Goal: Navigation & Orientation: Understand site structure

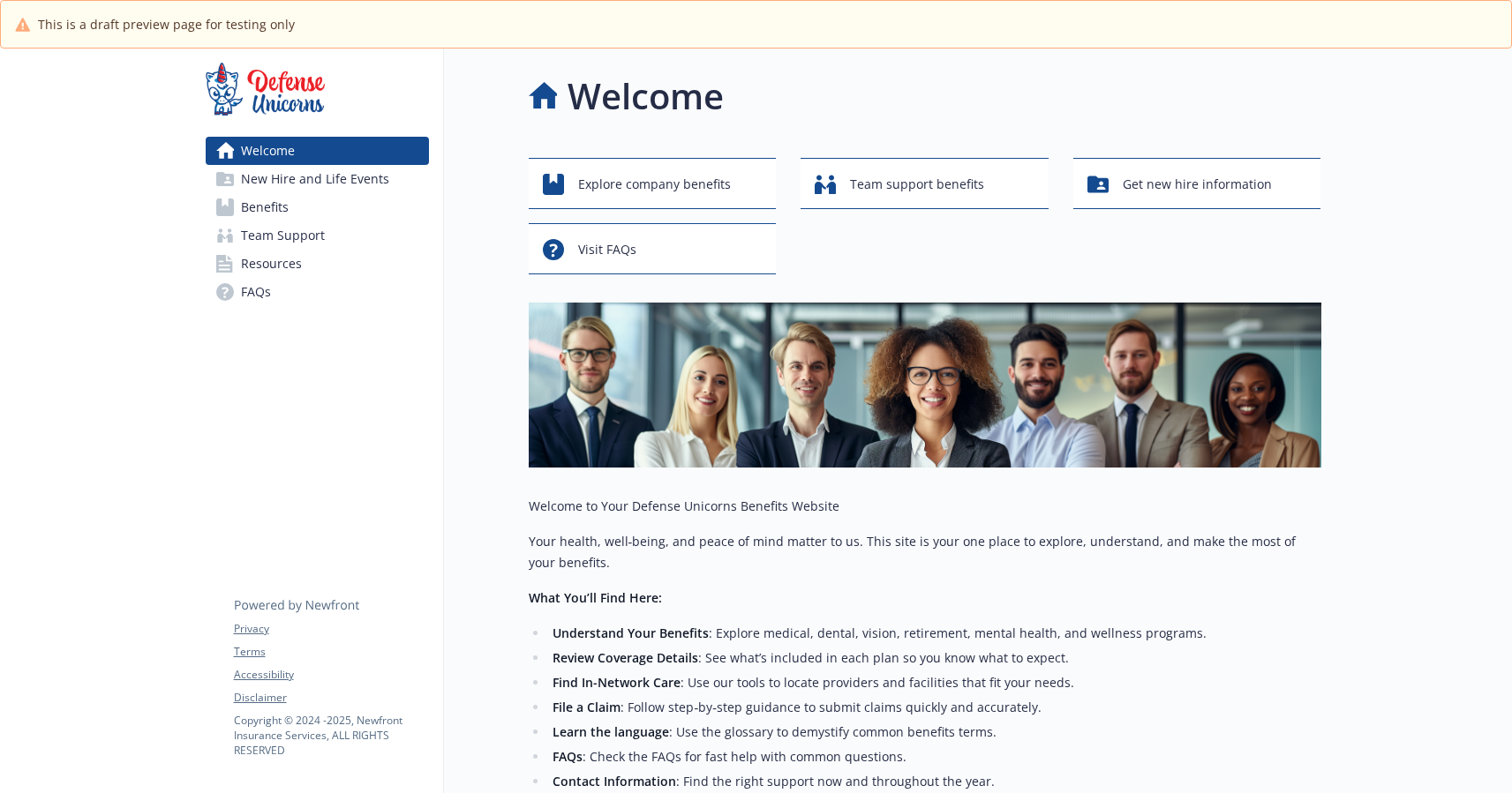
click at [339, 187] on span "New Hire and Life Events" at bounding box center [315, 179] width 148 height 29
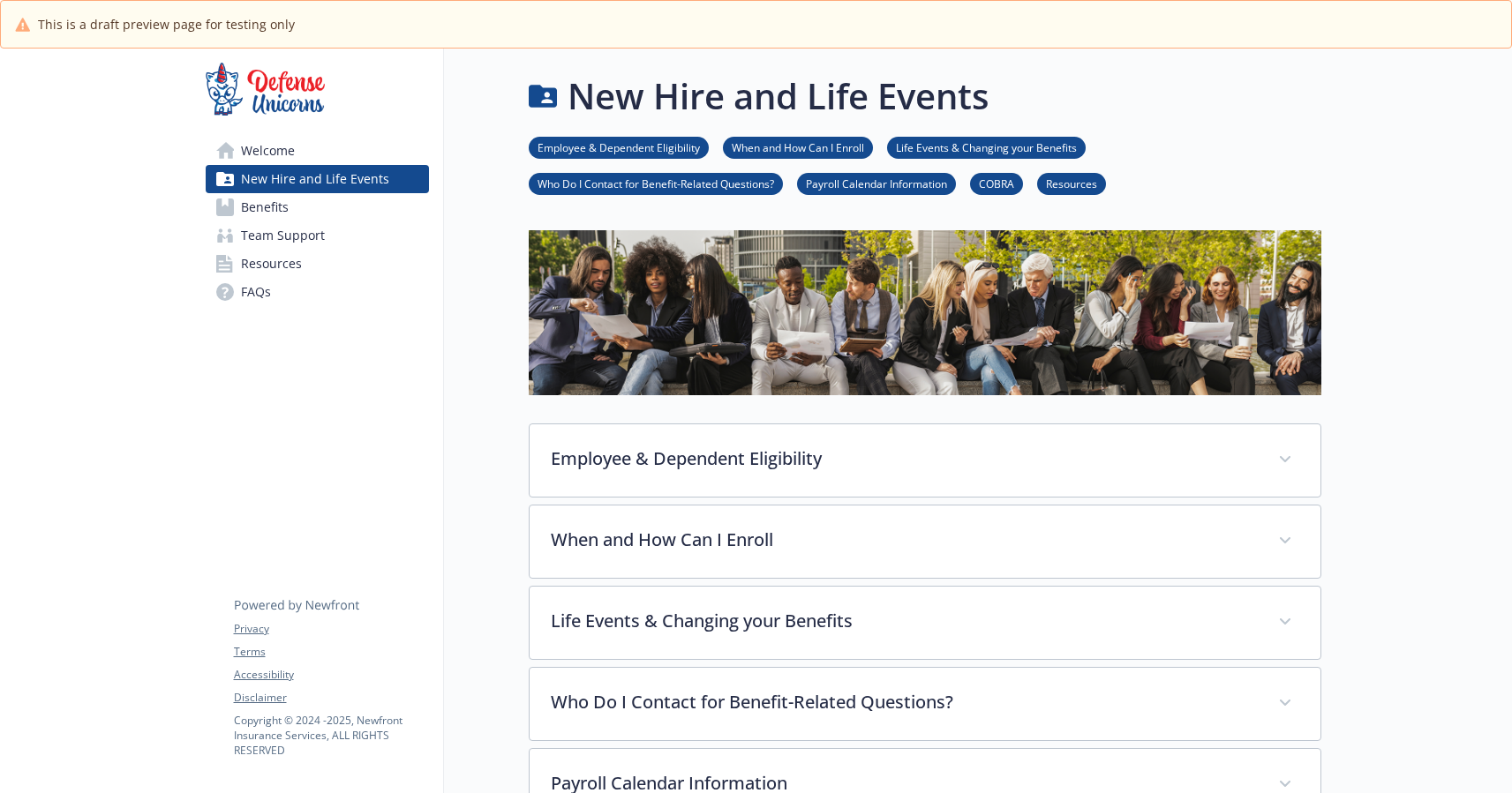
click at [327, 148] on link "Welcome" at bounding box center [317, 151] width 224 height 29
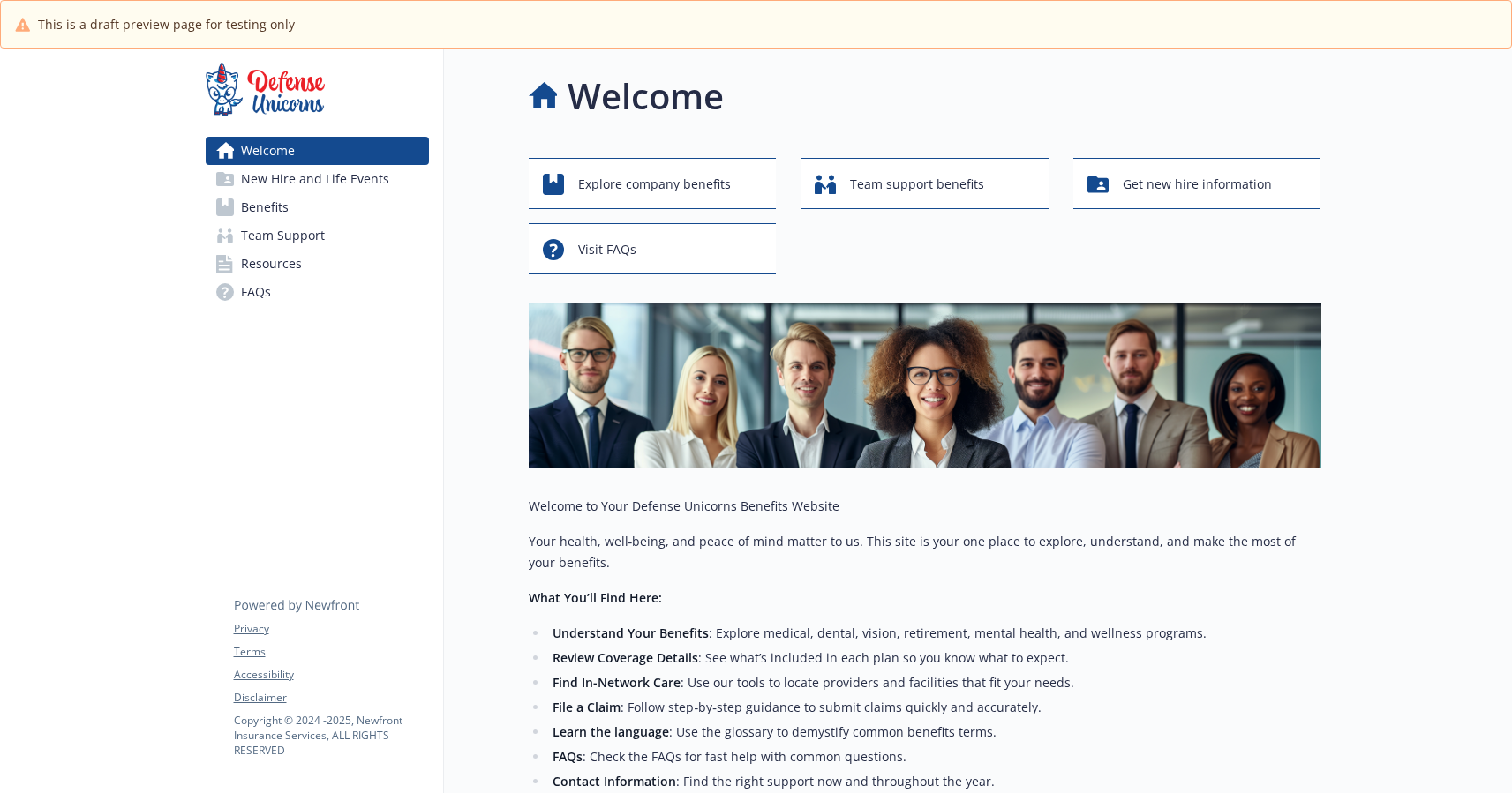
click at [343, 186] on span "New Hire and Life Events" at bounding box center [315, 179] width 148 height 29
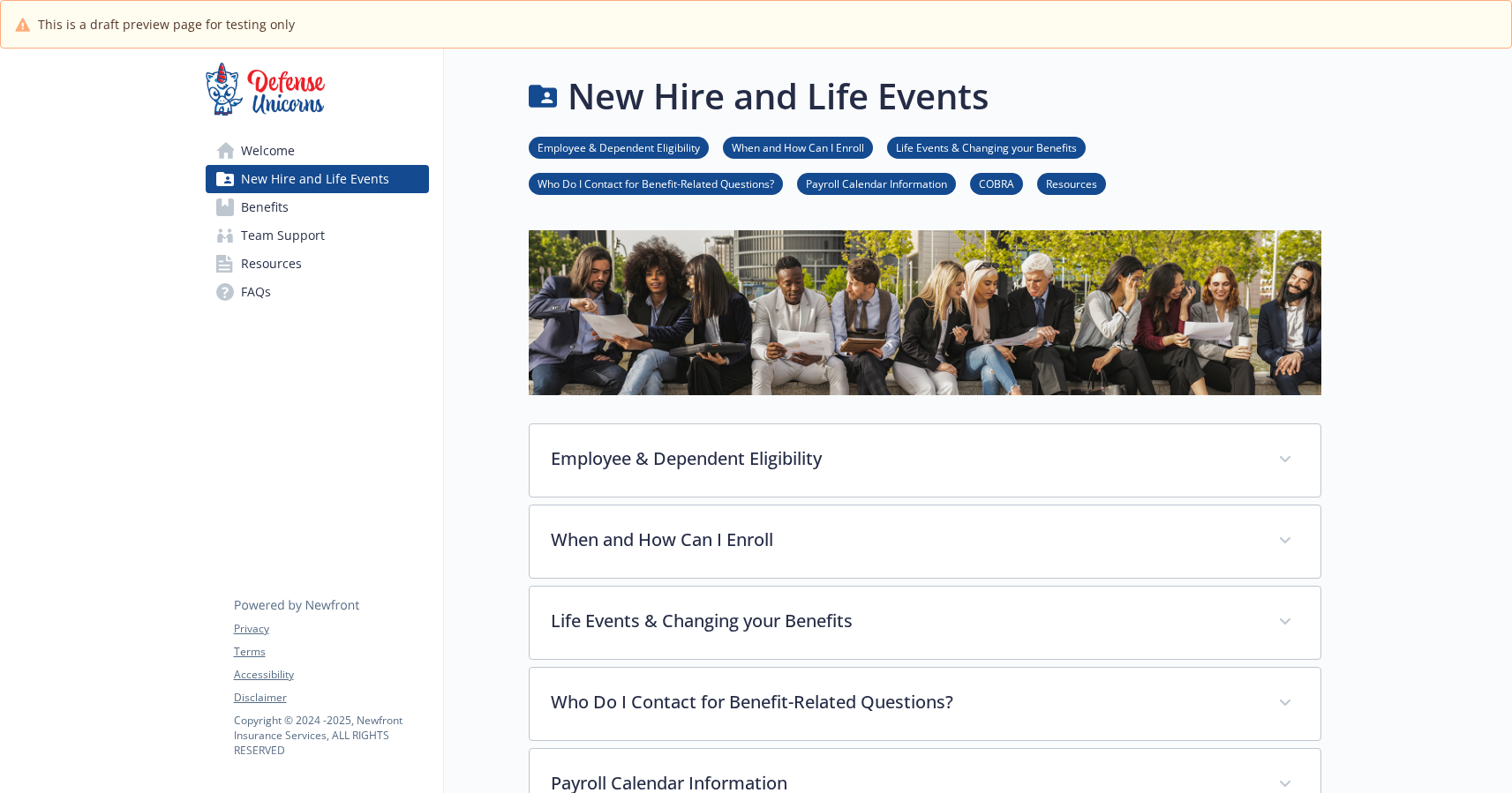
click at [332, 214] on link "Benefits" at bounding box center [317, 207] width 224 height 29
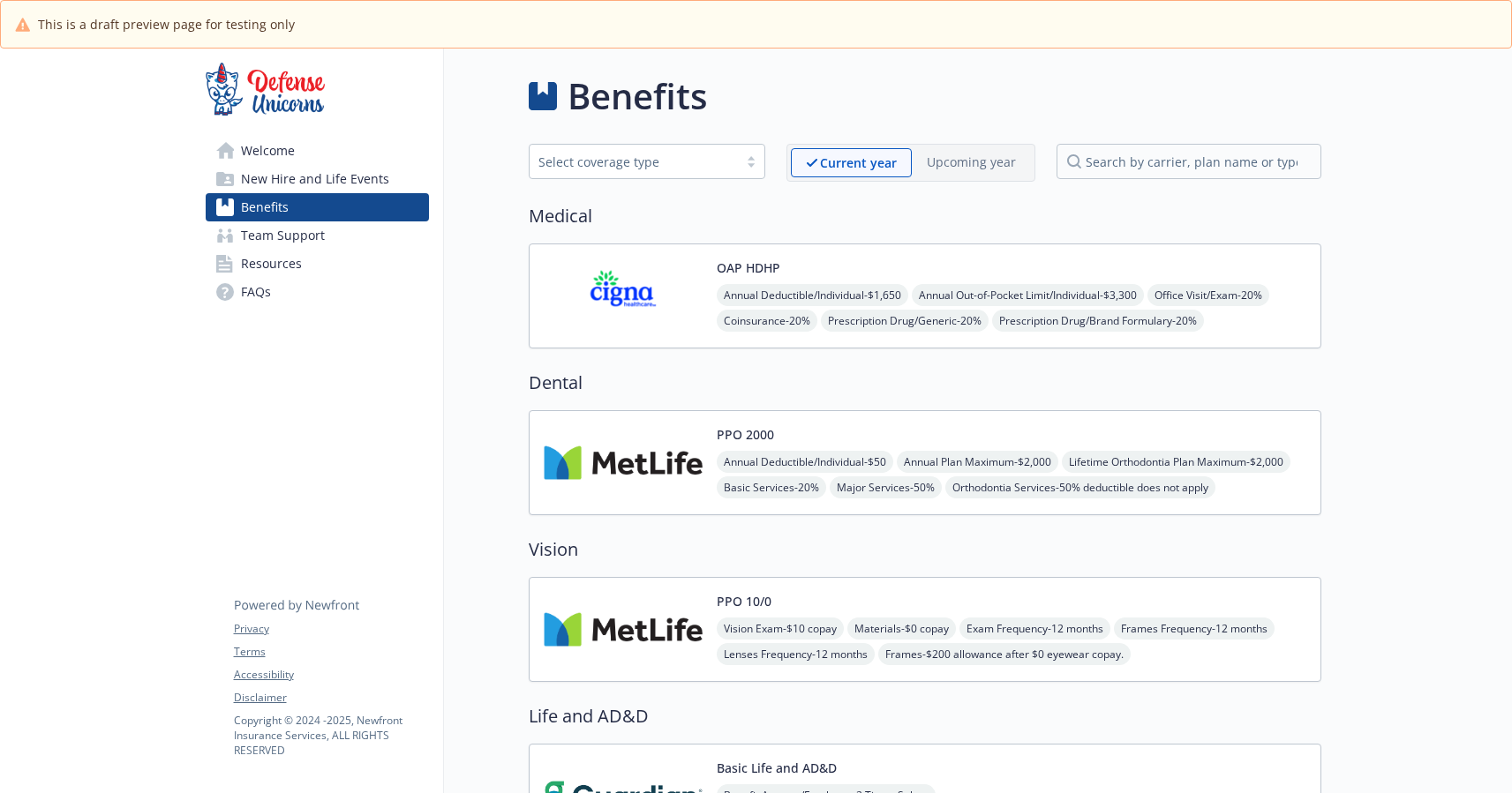
click at [330, 236] on link "Team Support" at bounding box center [317, 236] width 224 height 29
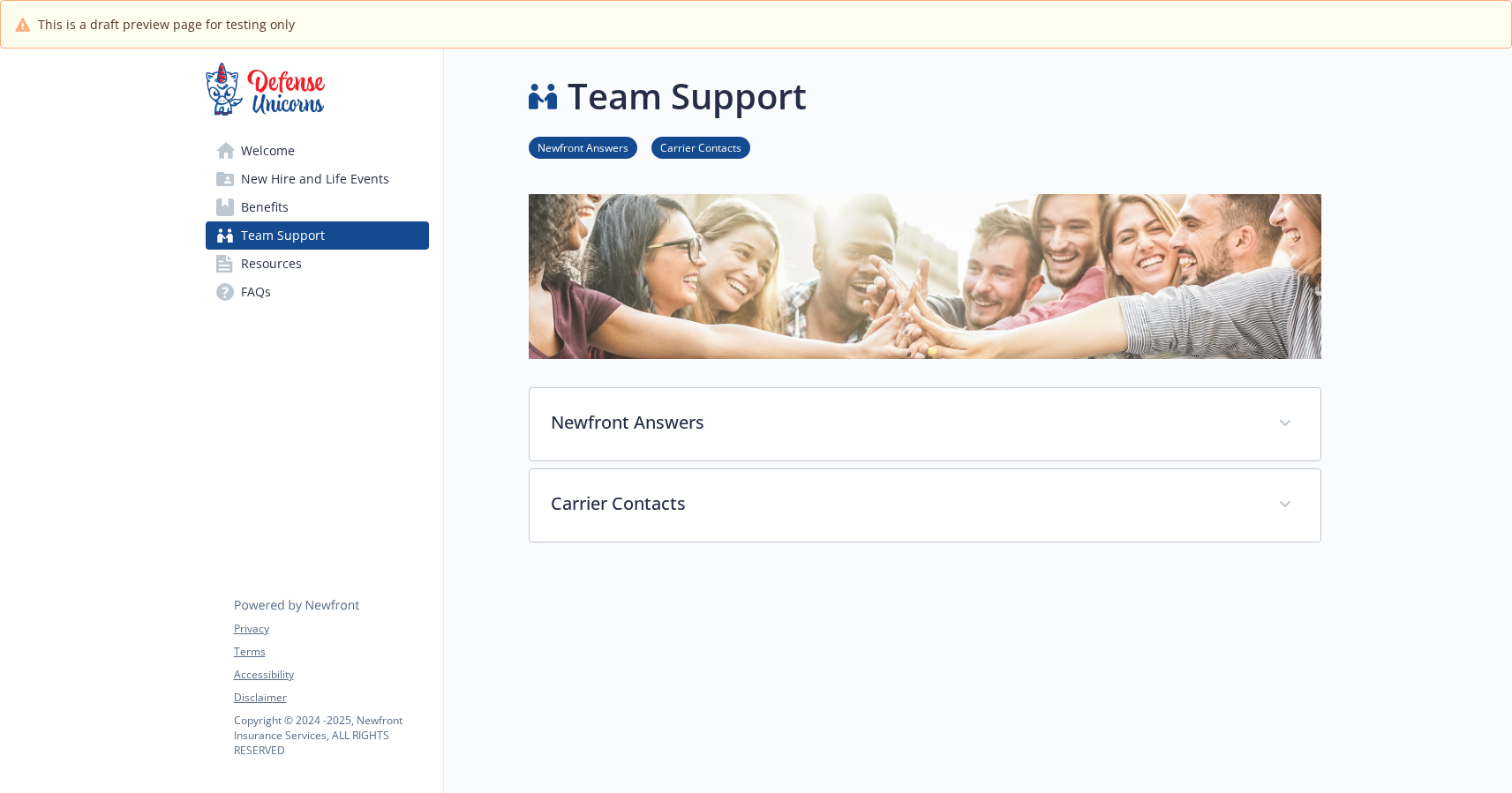
click at [323, 263] on link "Resources" at bounding box center [317, 263] width 224 height 29
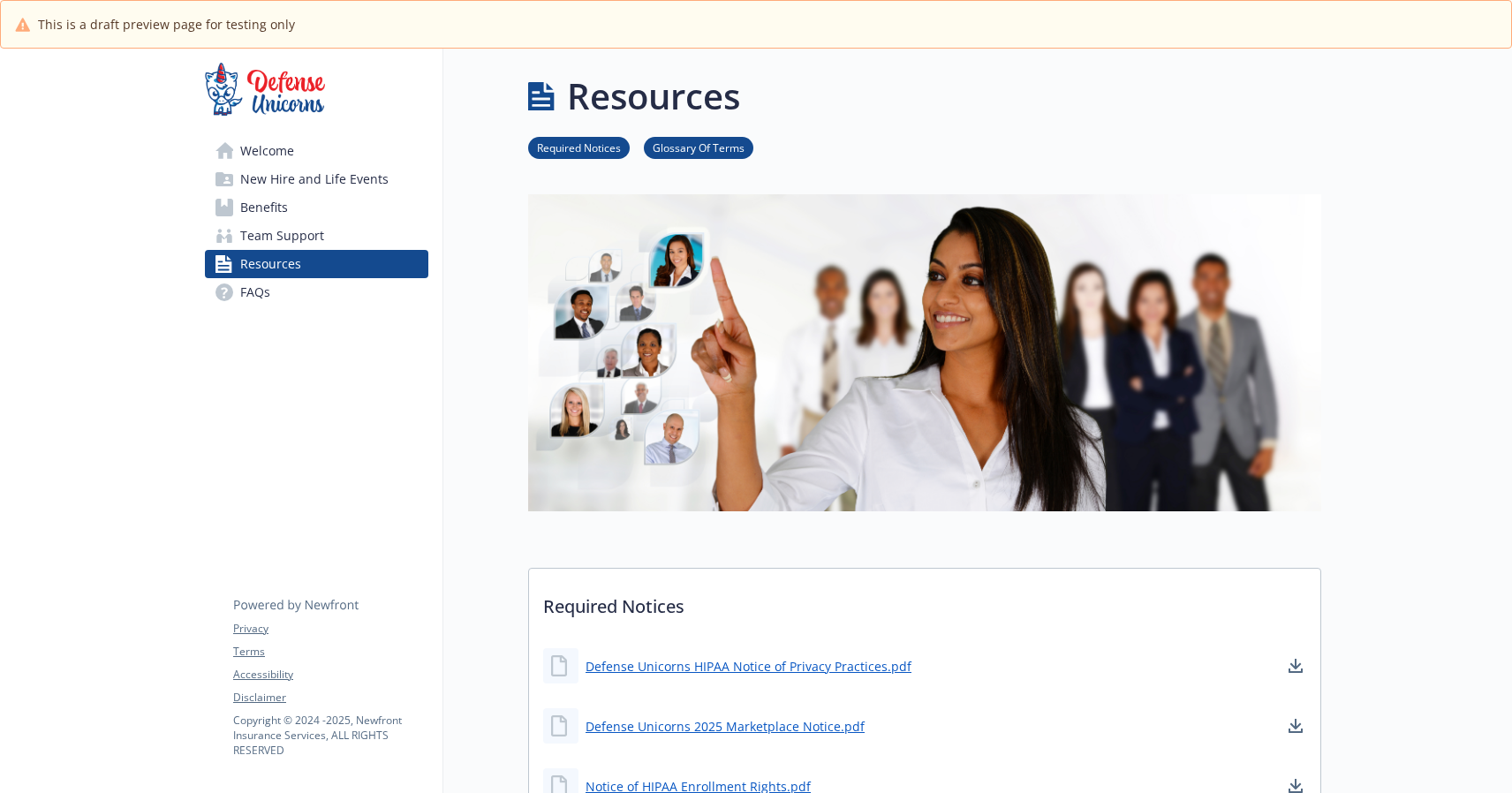
click at [264, 151] on span "Welcome" at bounding box center [267, 151] width 54 height 29
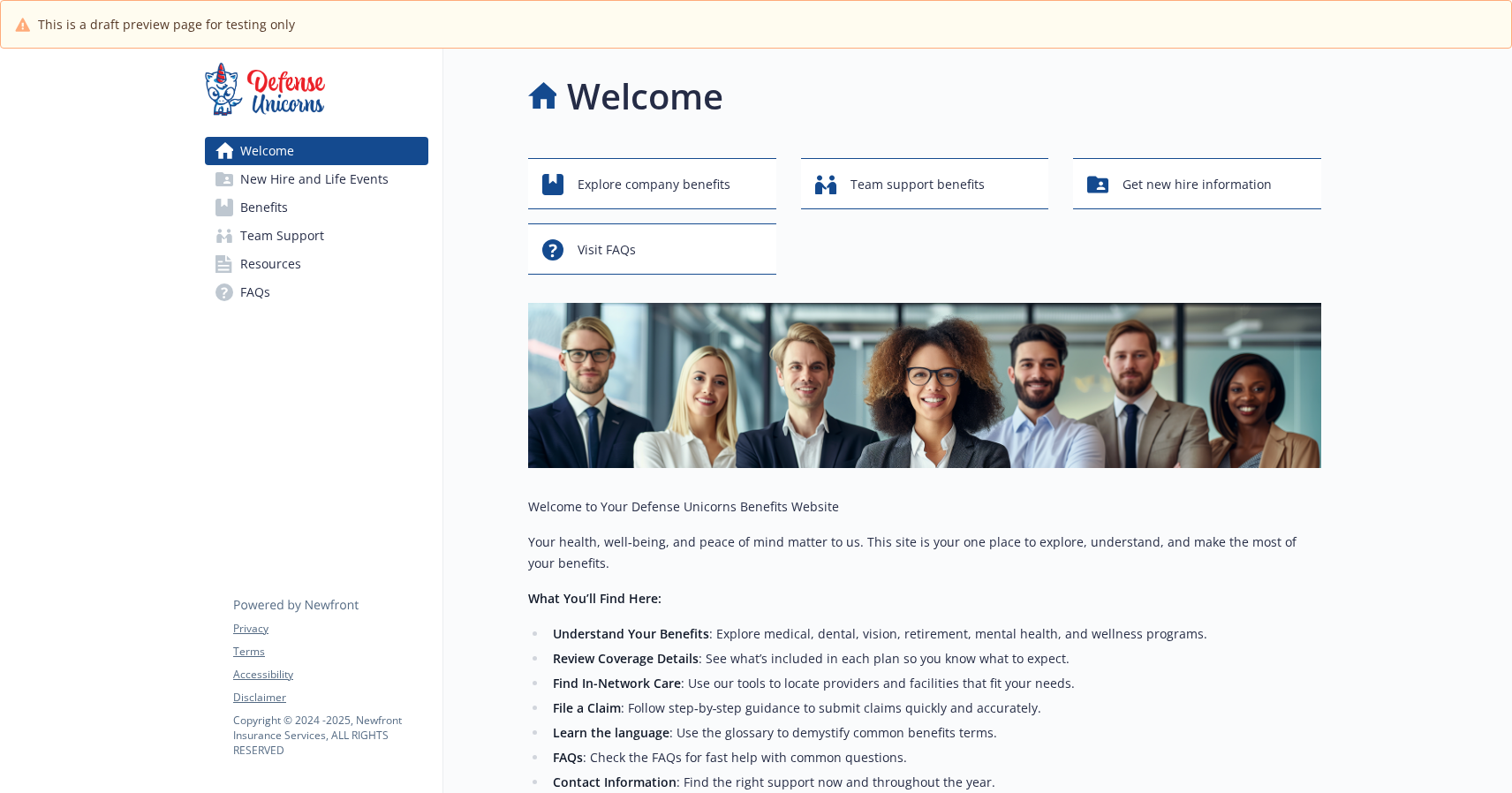
click at [349, 181] on span "New Hire and Life Events" at bounding box center [314, 180] width 148 height 29
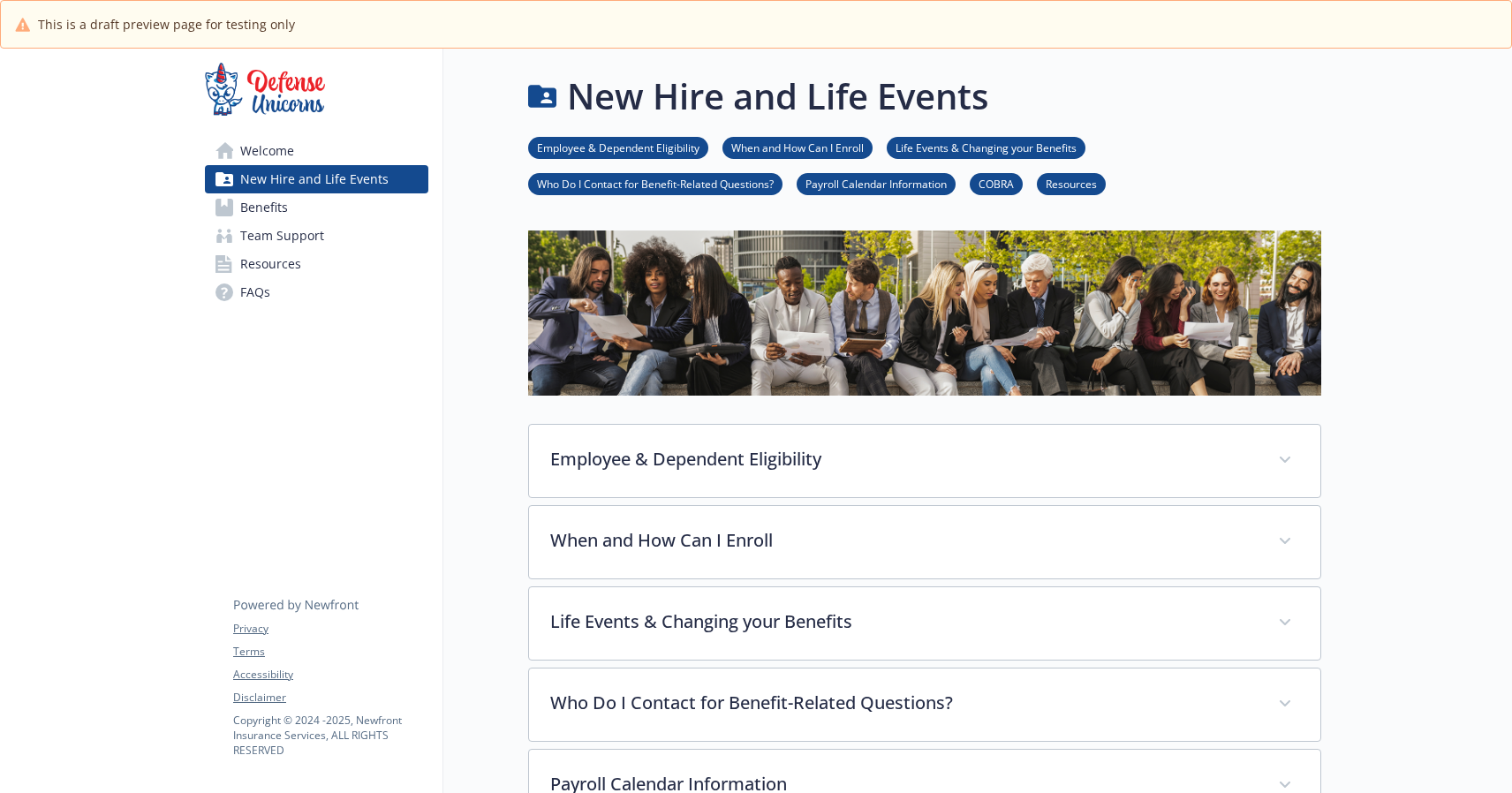
click at [286, 205] on span "Benefits" at bounding box center [264, 207] width 48 height 29
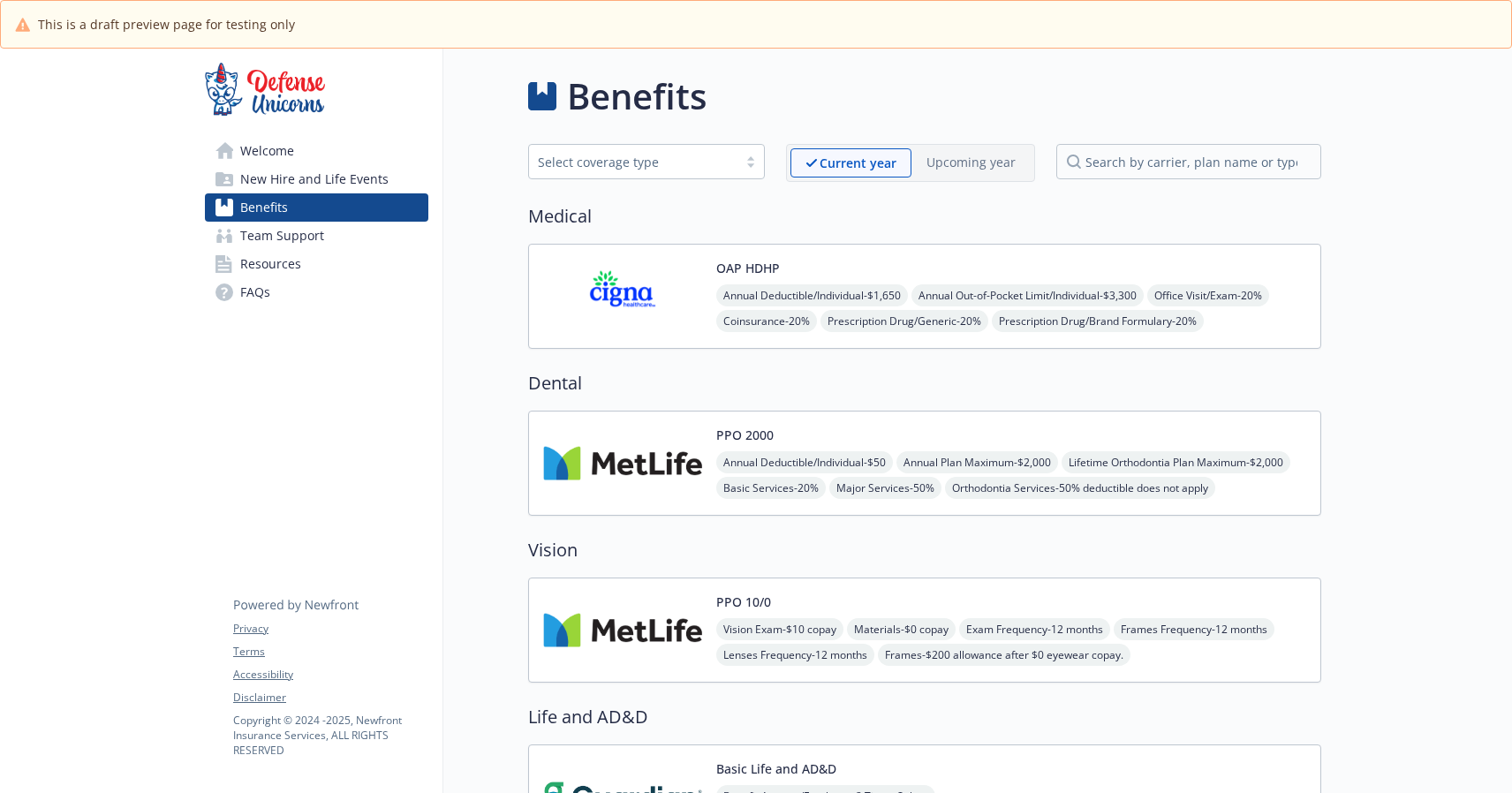
click at [302, 229] on span "Team Support" at bounding box center [282, 236] width 84 height 29
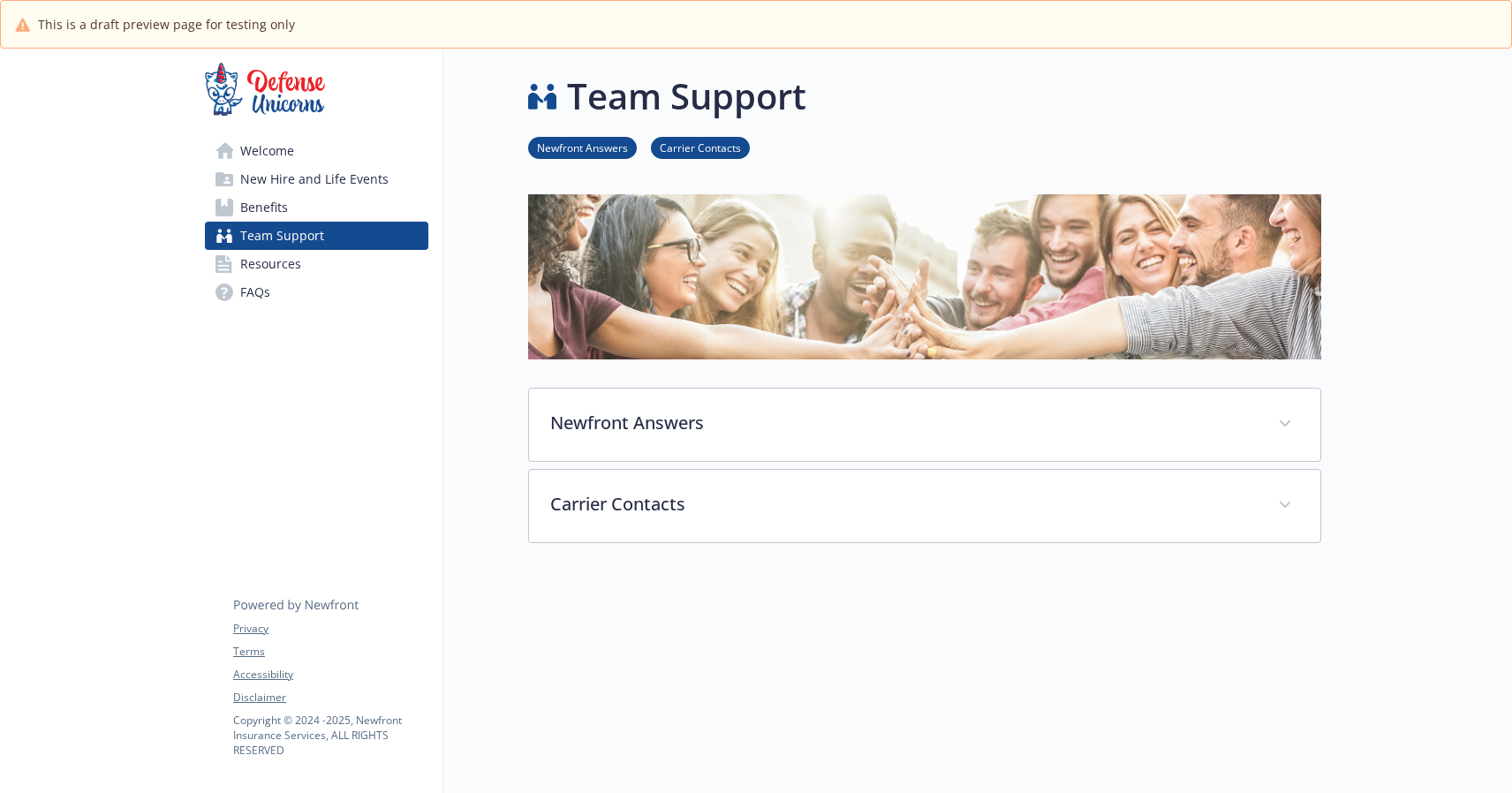
click at [308, 180] on span "New Hire and Life Events" at bounding box center [314, 180] width 148 height 29
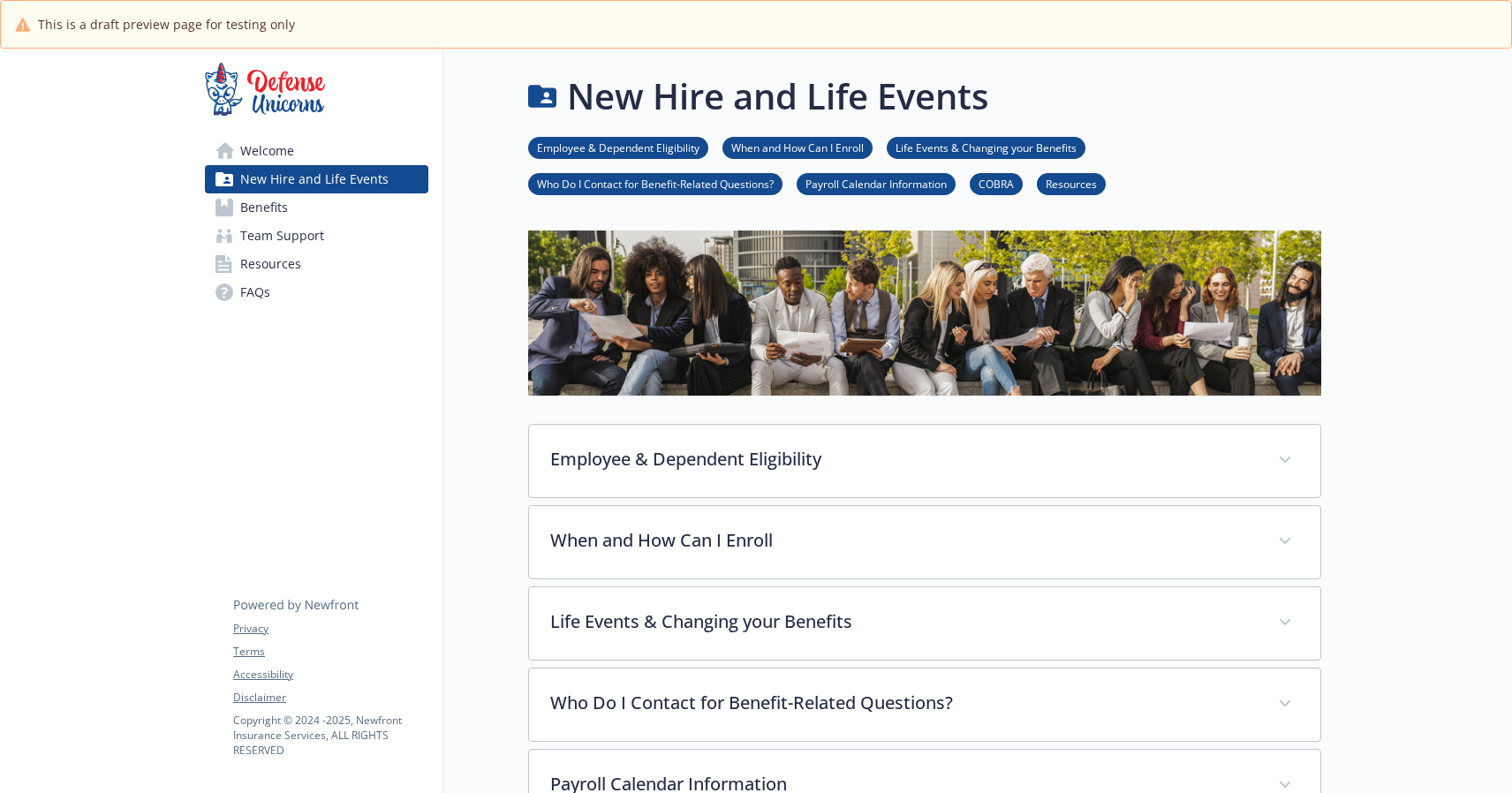
click at [274, 254] on span "Resources" at bounding box center [271, 264] width 61 height 29
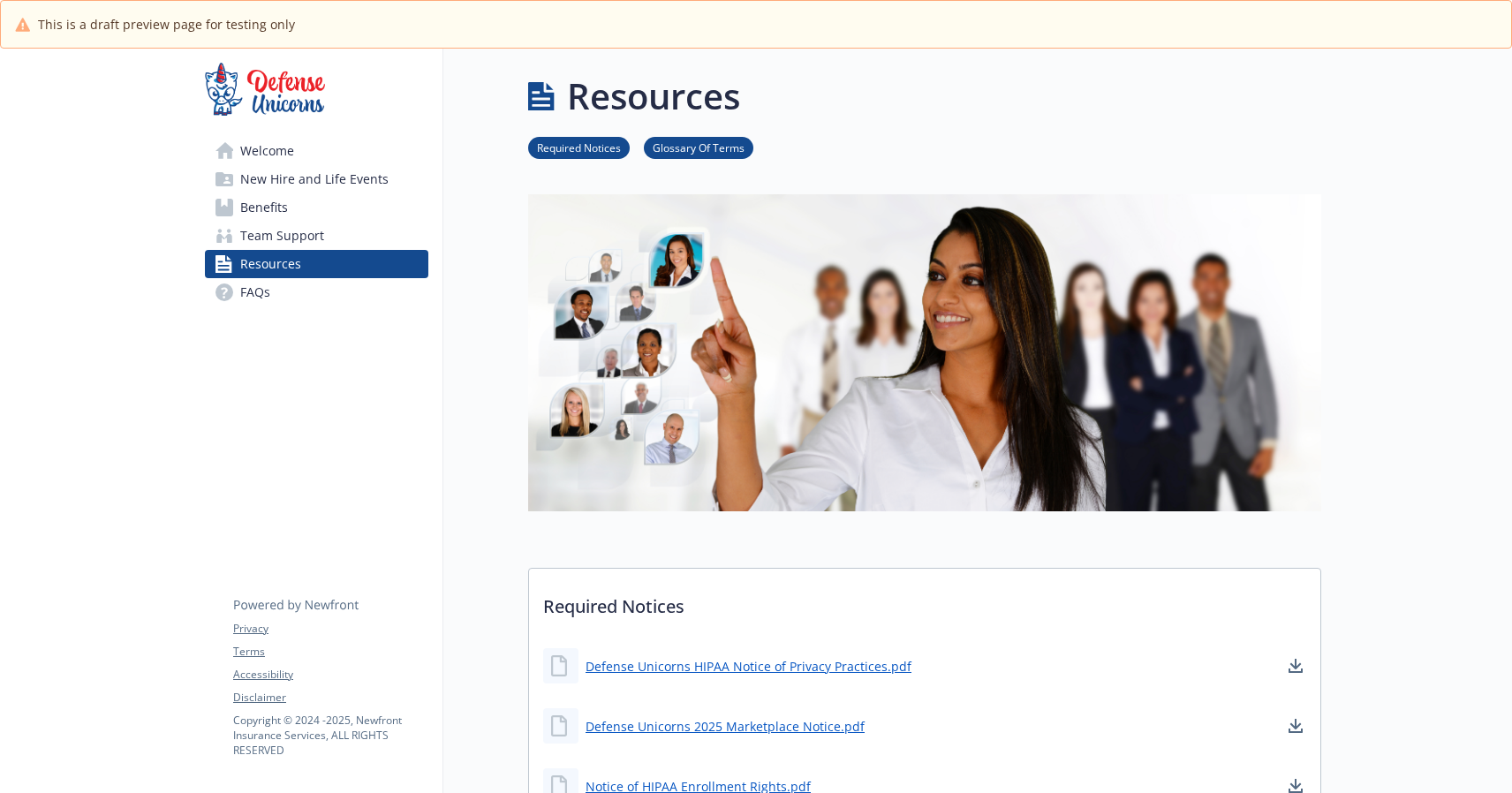
click at [276, 148] on span "Welcome" at bounding box center [267, 151] width 54 height 29
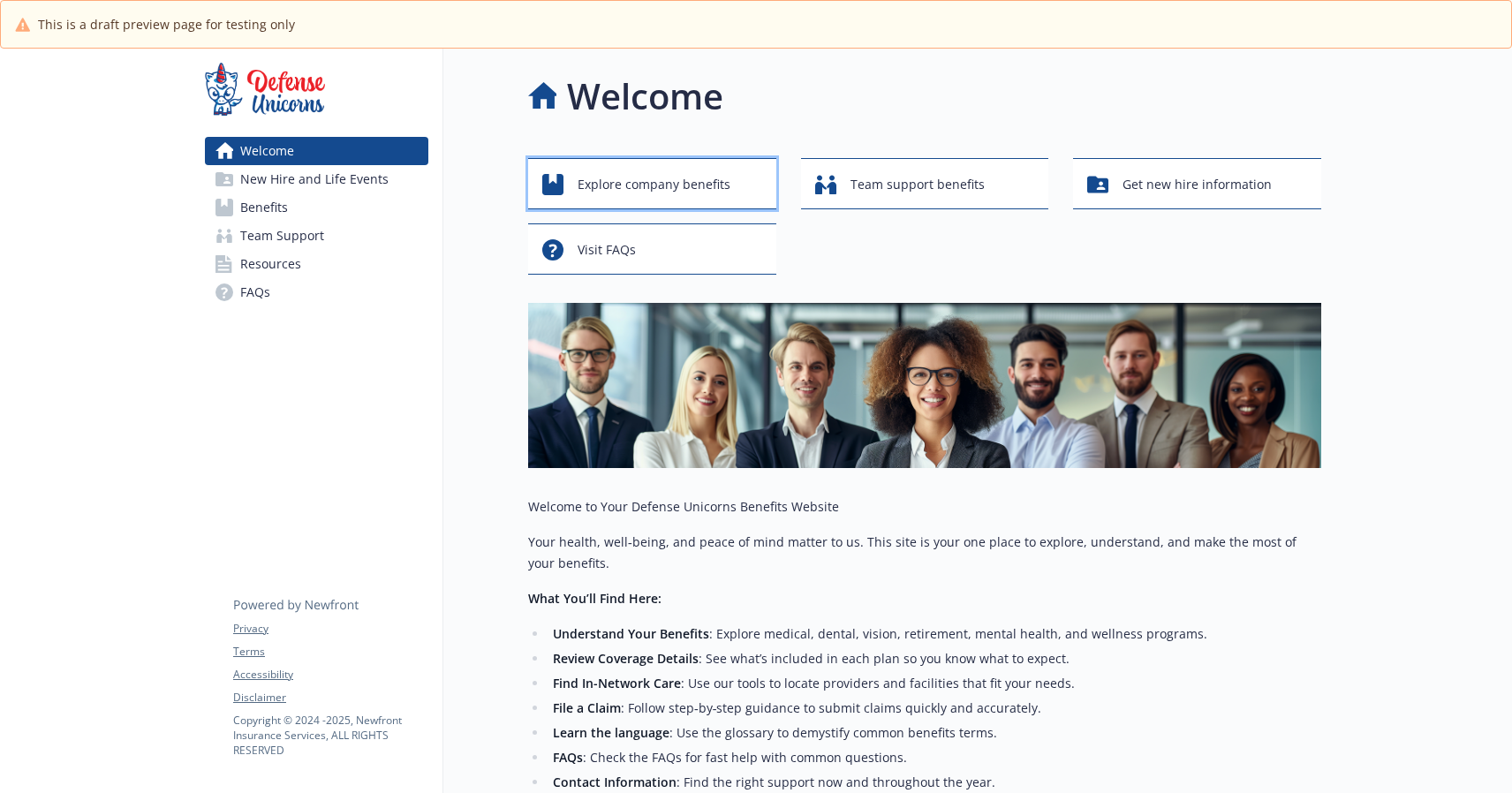
click at [654, 181] on span "Explore company benefits" at bounding box center [653, 184] width 153 height 33
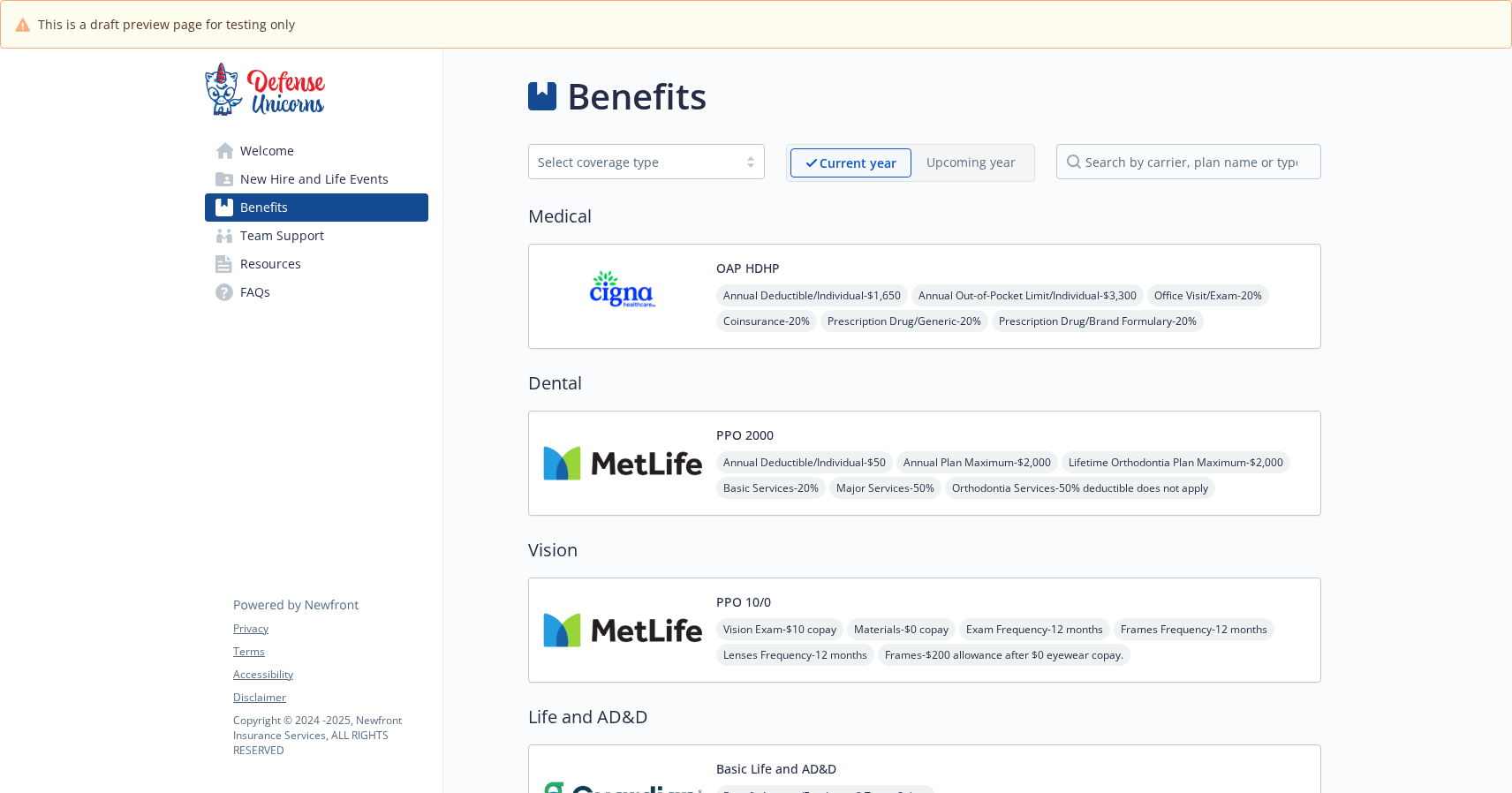
click at [299, 158] on link "Welcome" at bounding box center [317, 151] width 224 height 29
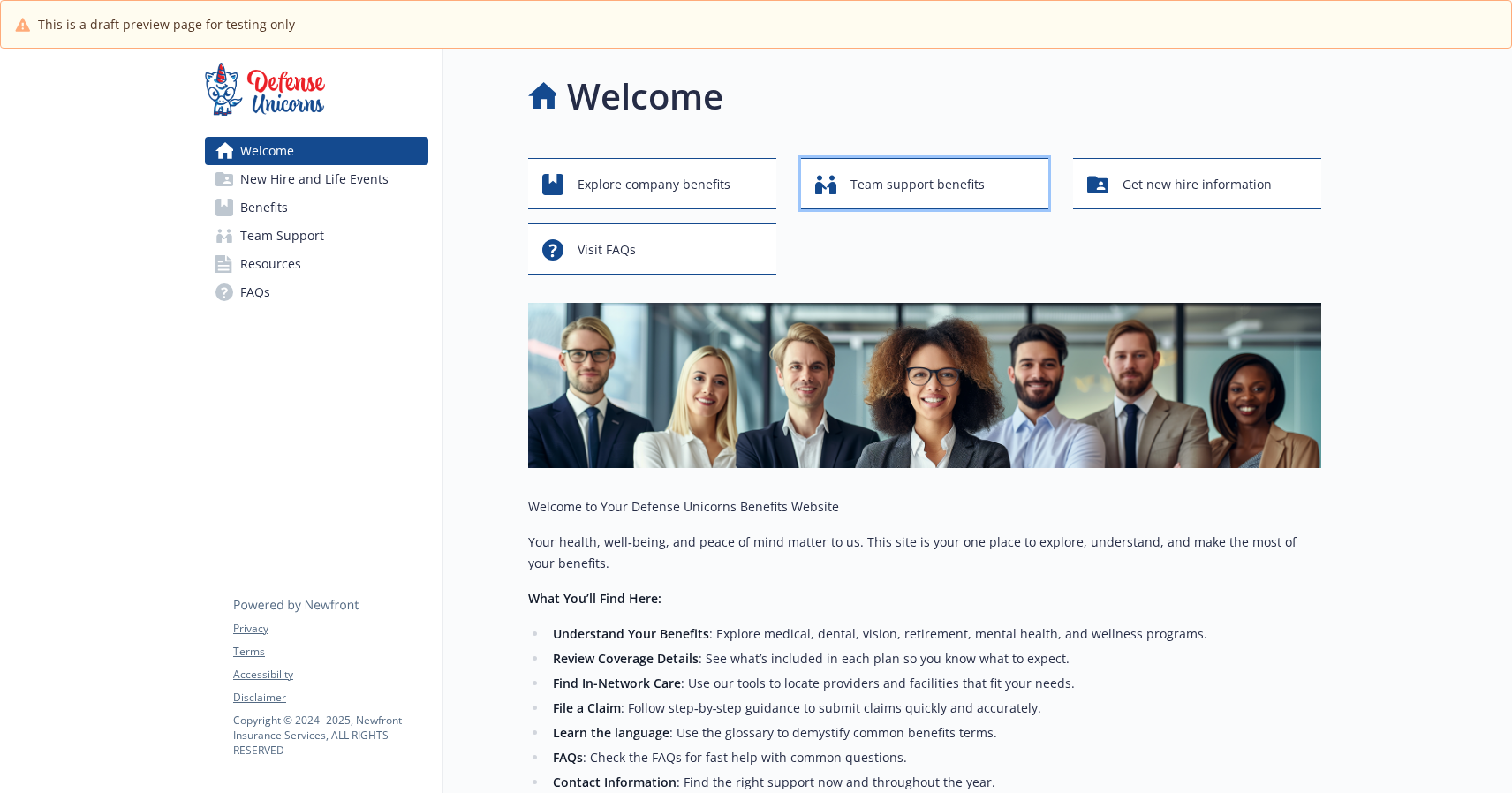
click at [882, 187] on span "Team support benefits" at bounding box center [916, 184] width 134 height 33
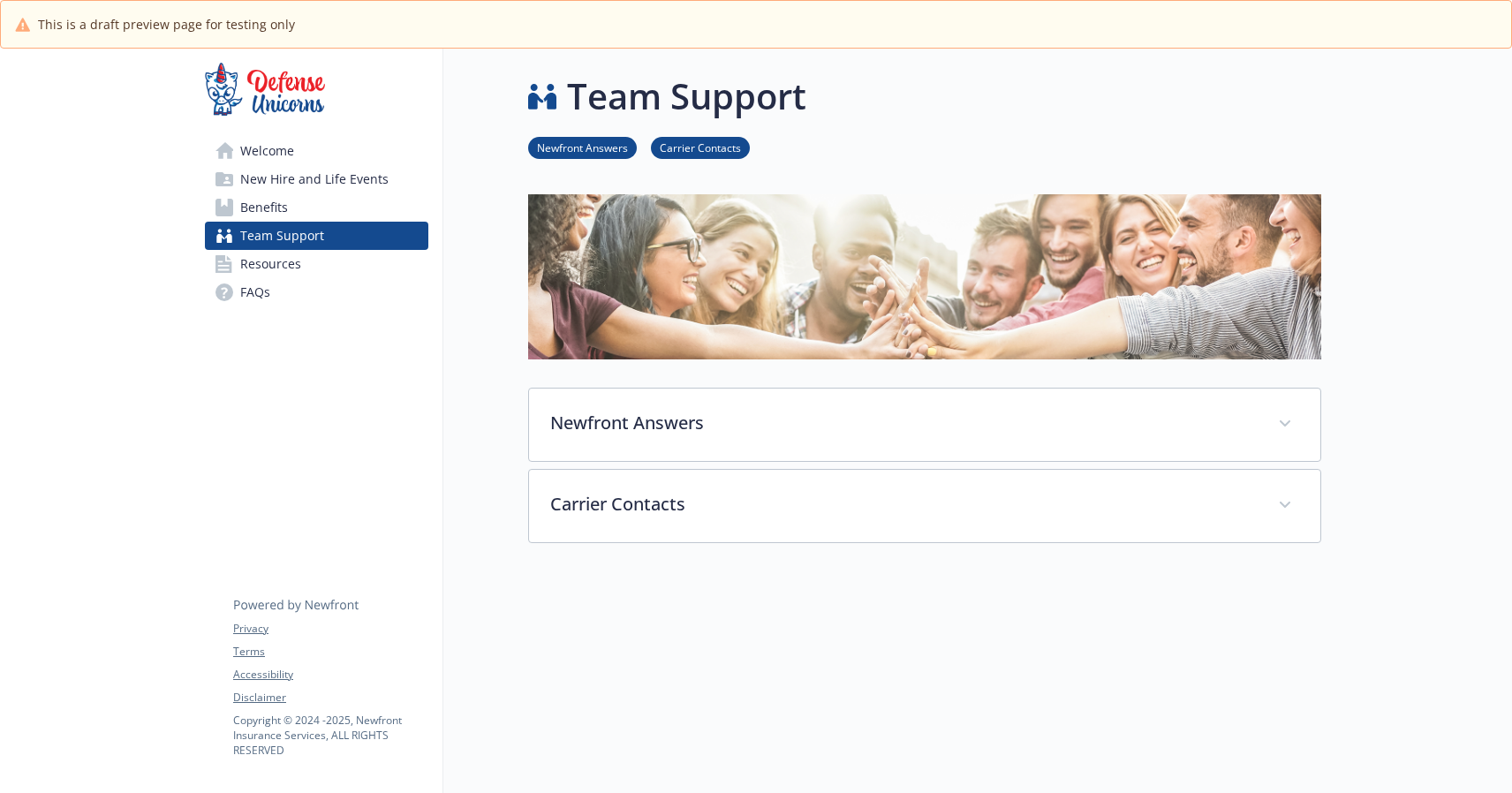
click at [289, 155] on span "Welcome" at bounding box center [267, 151] width 54 height 29
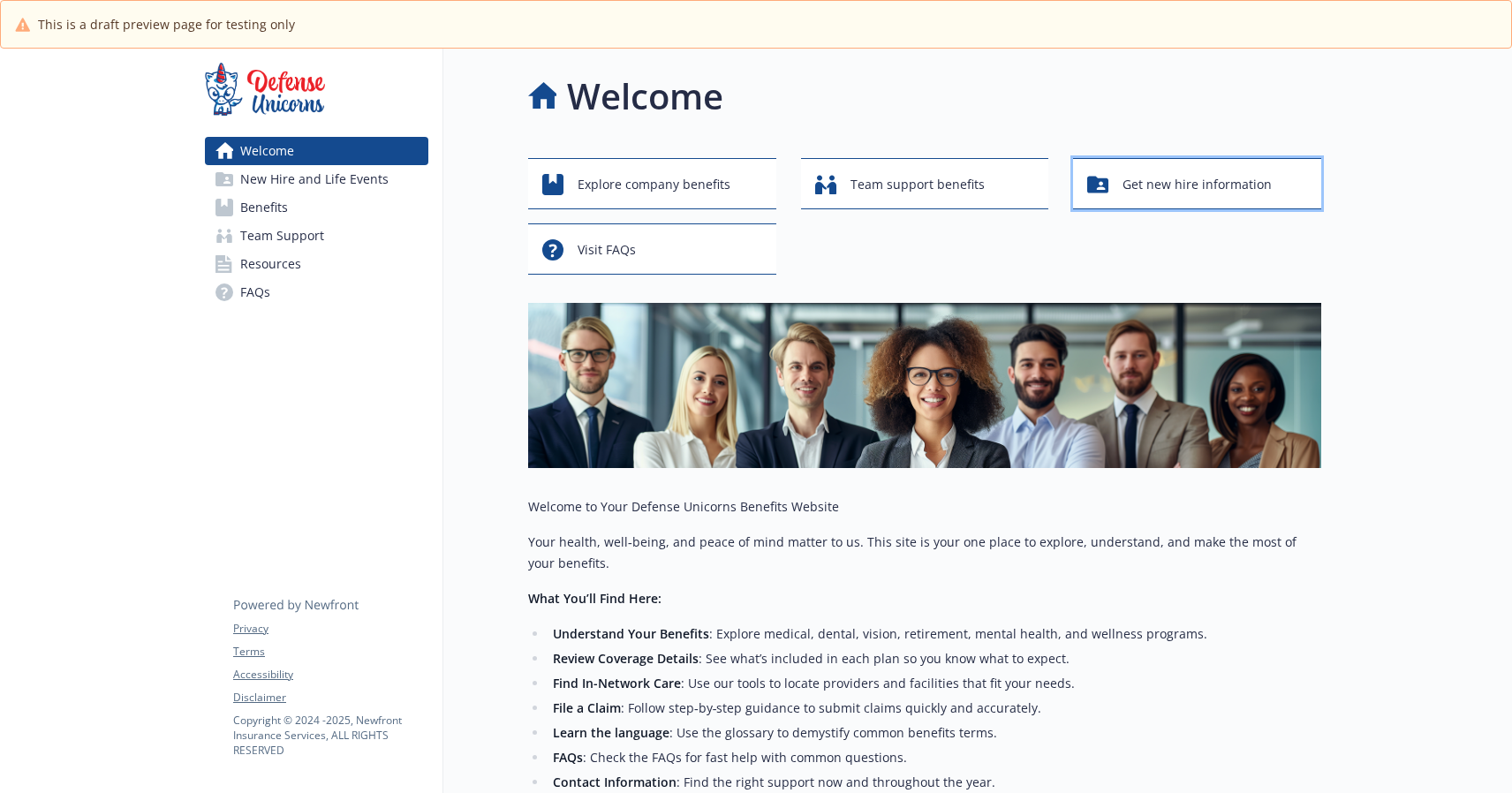
click at [1204, 198] on span "Get new hire information" at bounding box center [1197, 184] width 149 height 33
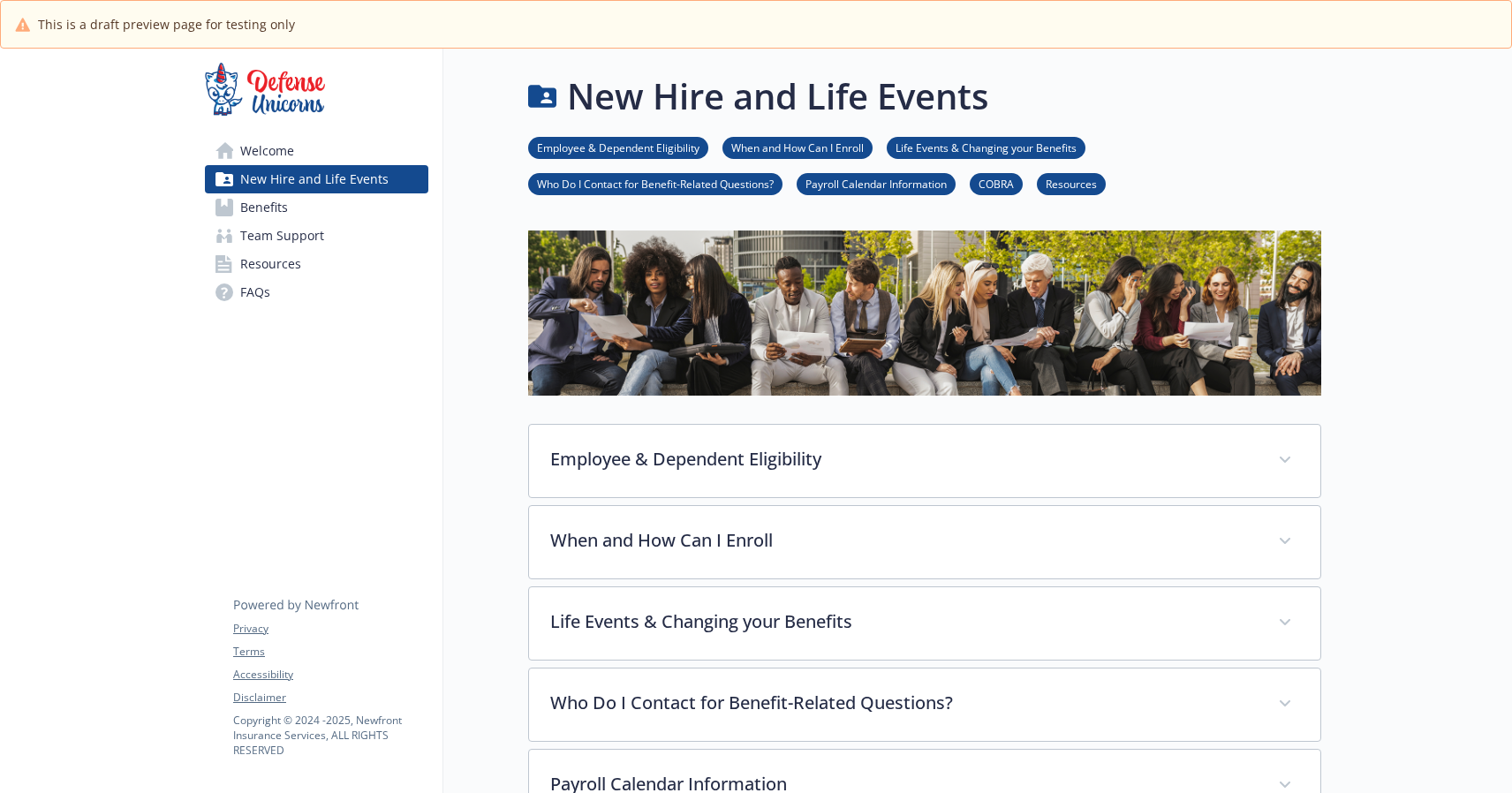
click at [271, 212] on span "Benefits" at bounding box center [264, 207] width 48 height 29
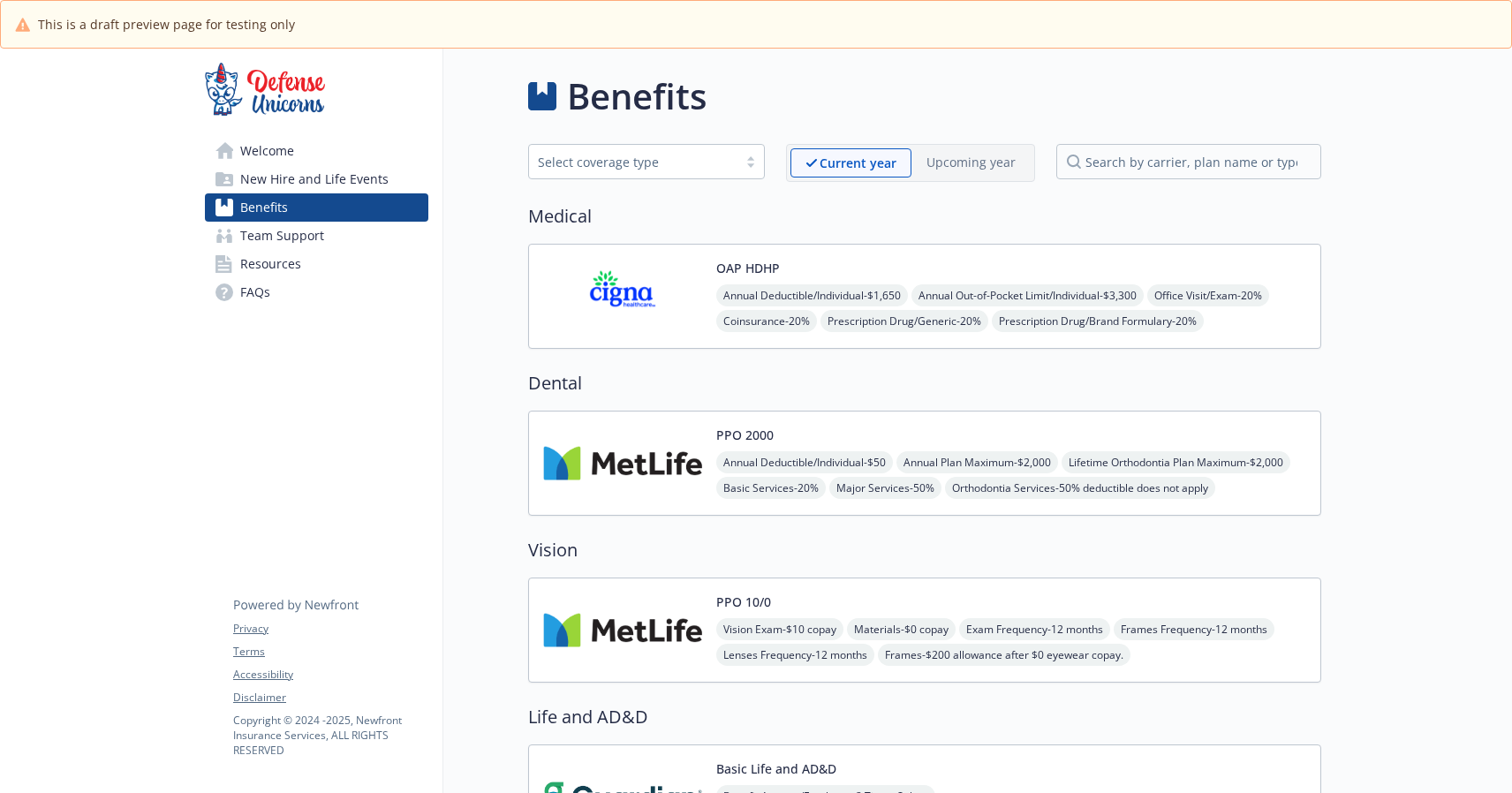
click at [269, 186] on span "New Hire and Life Events" at bounding box center [314, 180] width 148 height 29
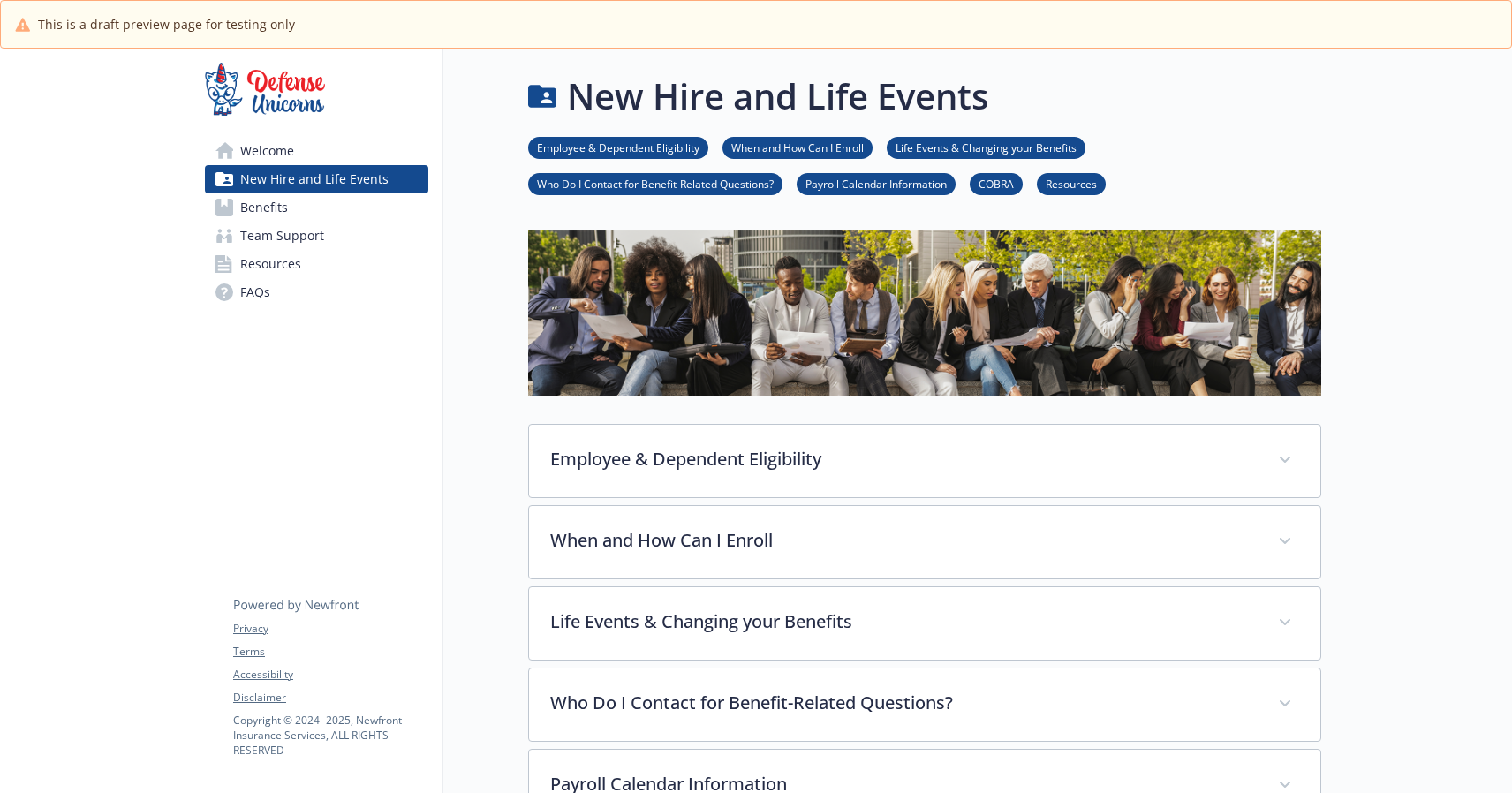
click at [262, 239] on span "Team Support" at bounding box center [282, 236] width 84 height 29
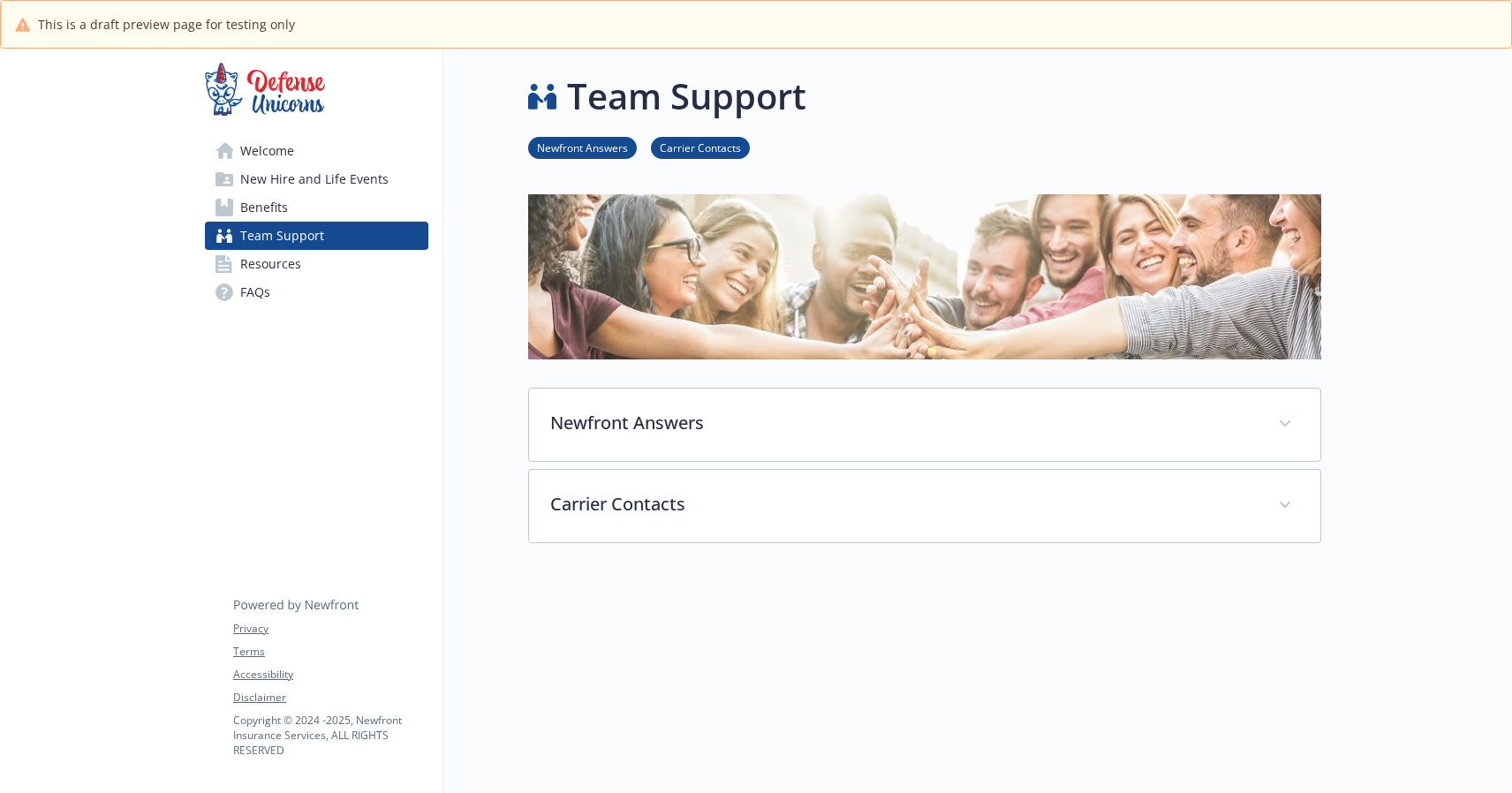
click at [320, 174] on span "New Hire and Life Events" at bounding box center [314, 180] width 148 height 29
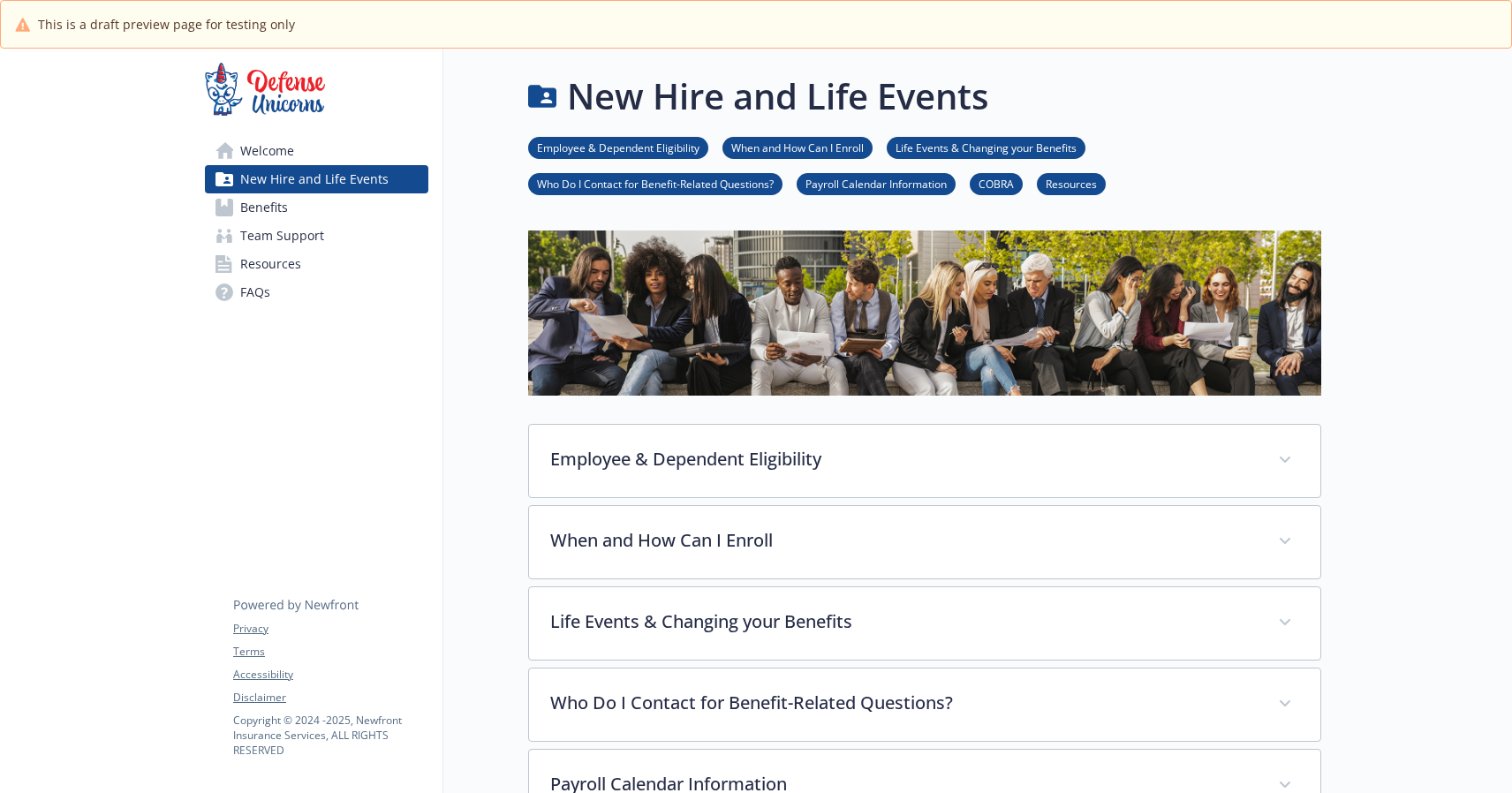
click at [294, 242] on span "Team Support" at bounding box center [282, 236] width 84 height 29
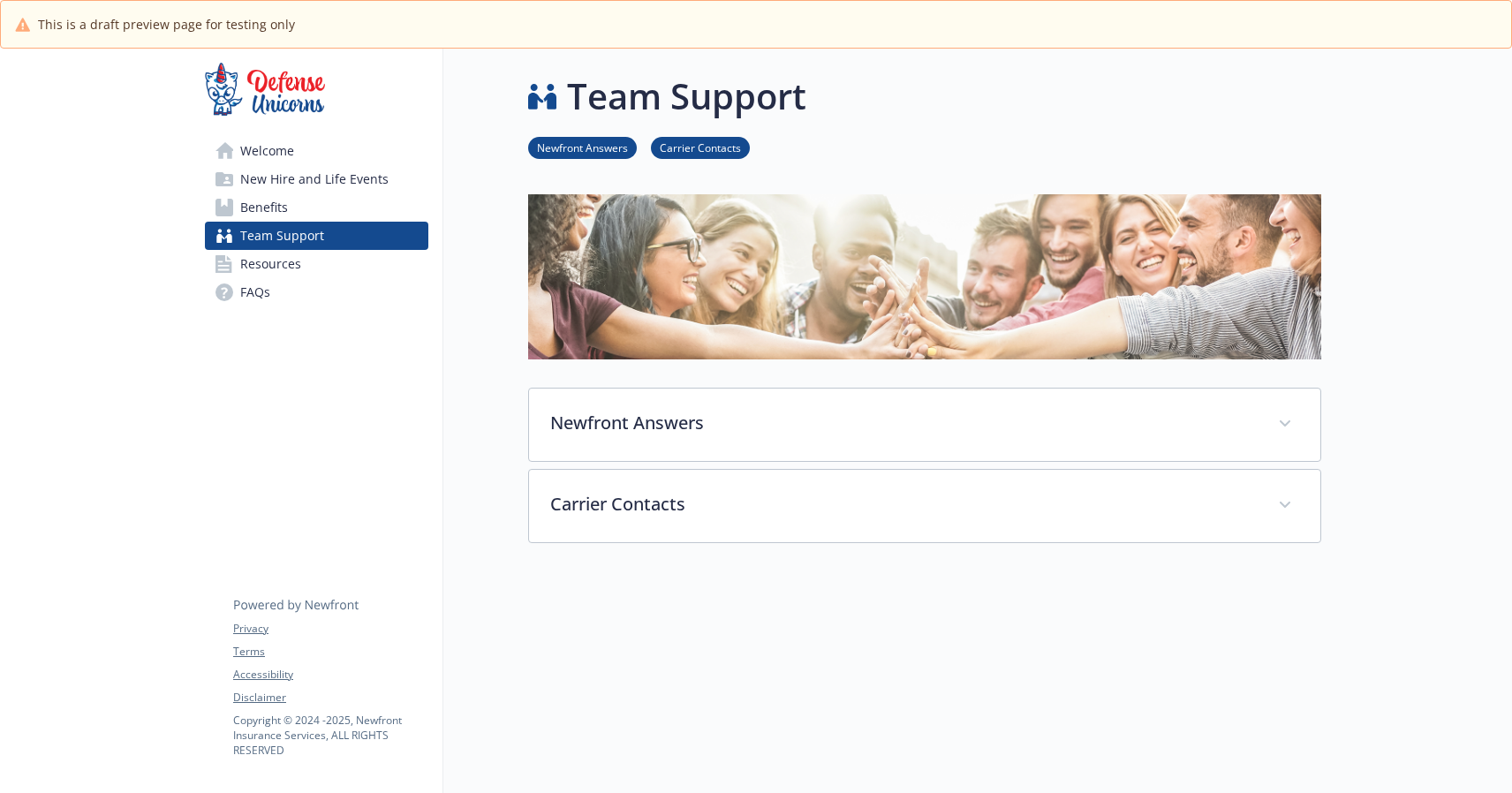
click at [299, 182] on span "New Hire and Life Events" at bounding box center [314, 180] width 148 height 29
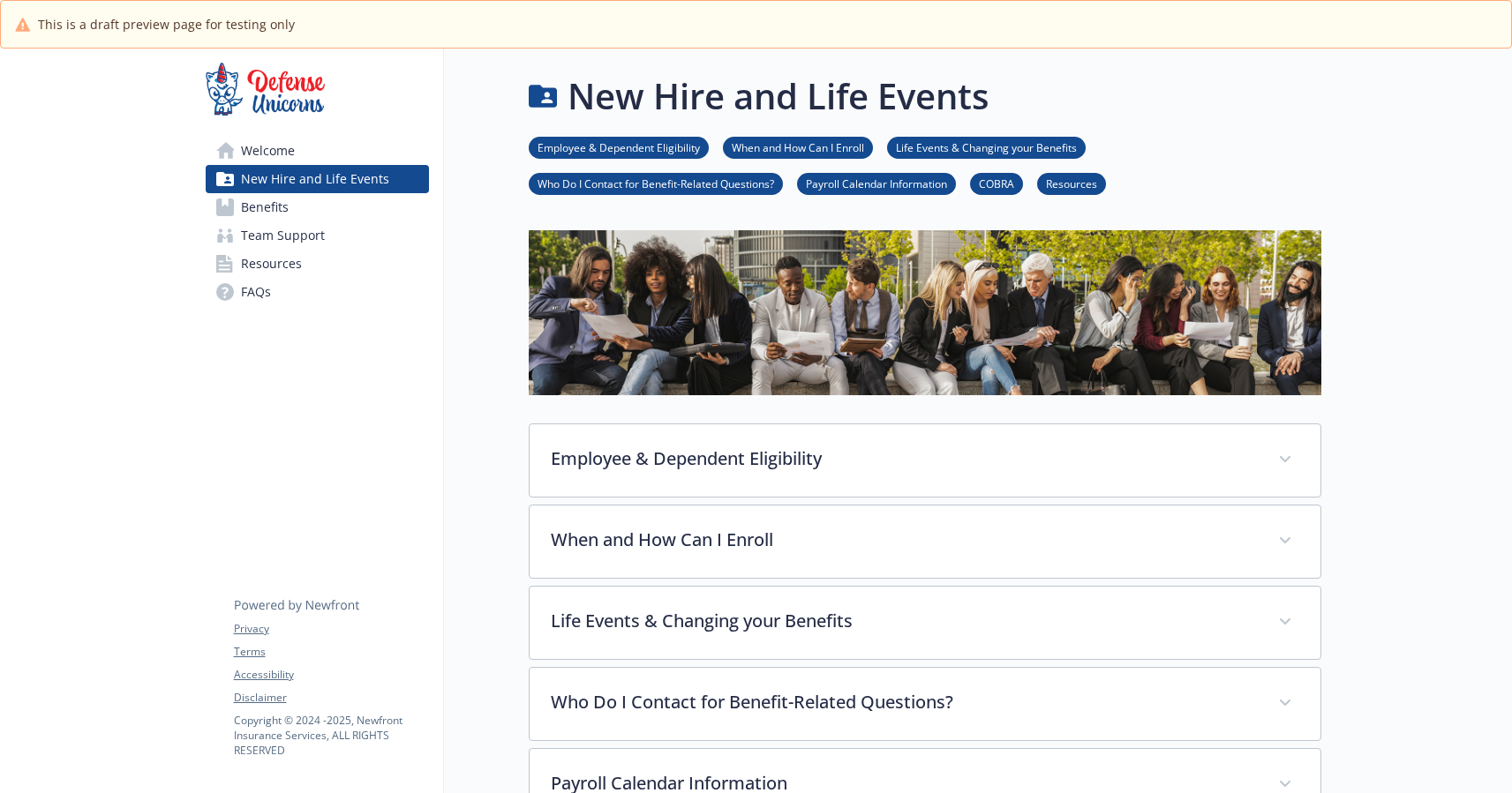
click at [319, 237] on span "Team Support" at bounding box center [283, 236] width 84 height 29
